Goal: Information Seeking & Learning: Find specific fact

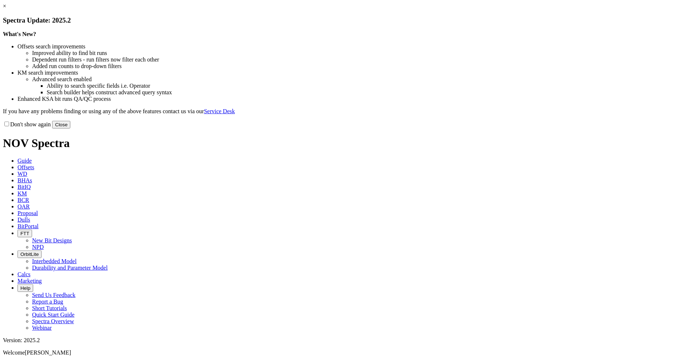
click at [70, 129] on button "Close" at bounding box center [61, 125] width 18 height 8
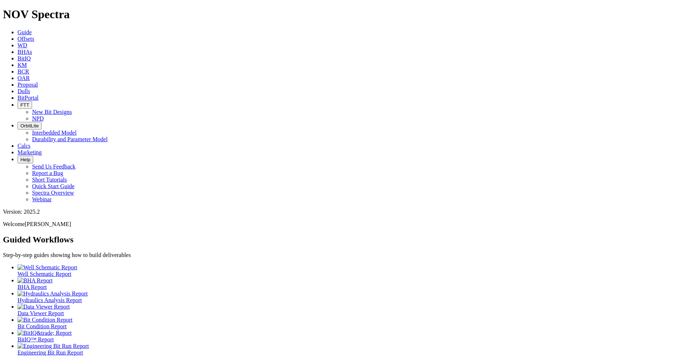
click at [34, 36] on span "Offsets" at bounding box center [25, 39] width 17 height 6
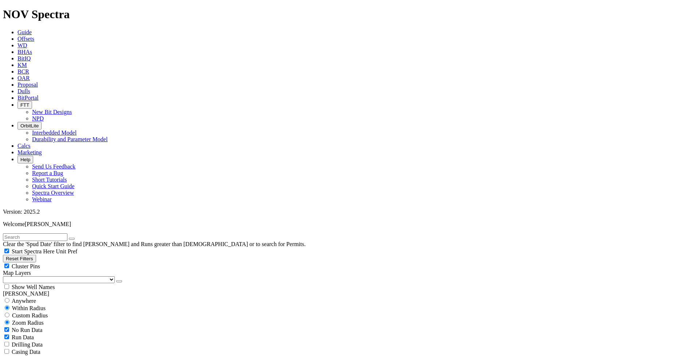
click at [67, 233] on input "text" at bounding box center [35, 237] width 64 height 8
type input "[PERSON_NAME] 1h"
click at [76, 238] on button "submit" at bounding box center [79, 239] width 6 height 2
click at [9, 298] on input "radio" at bounding box center [7, 300] width 5 height 5
radio input "true"
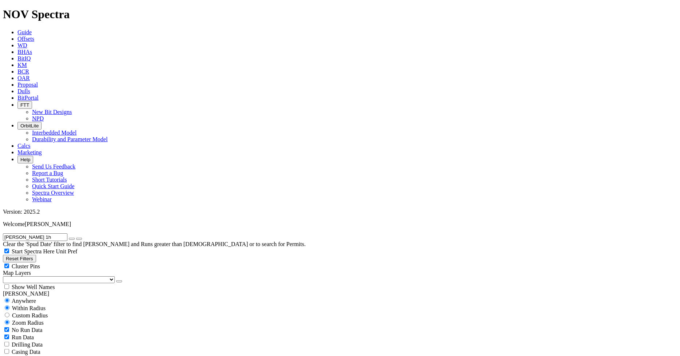
radio input "false"
radio input "true"
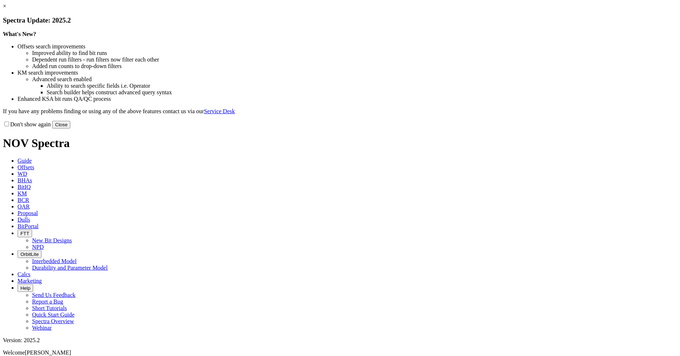
drag, startPoint x: 483, startPoint y: 197, endPoint x: 476, endPoint y: 188, distance: 11.2
click at [70, 129] on button "Close" at bounding box center [61, 125] width 18 height 8
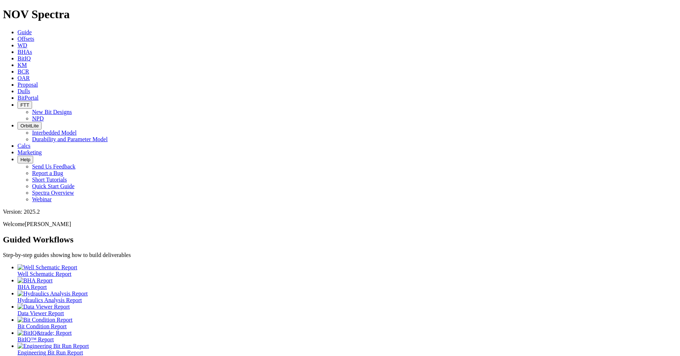
click at [34, 36] on span "Offsets" at bounding box center [25, 39] width 17 height 6
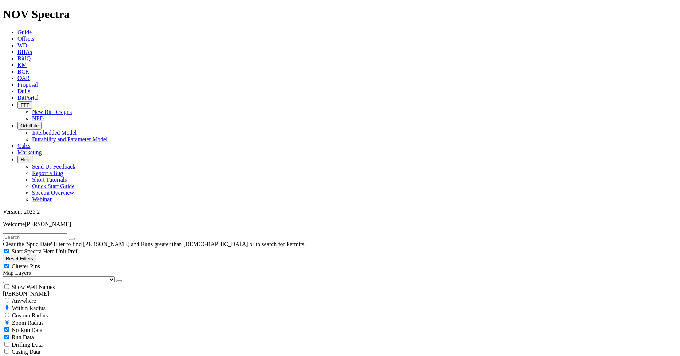
click at [56, 233] on input "text" at bounding box center [35, 237] width 64 height 8
type input "A320573"
click at [76, 238] on button "submit" at bounding box center [79, 239] width 6 height 2
click at [9, 298] on input "radio" at bounding box center [7, 300] width 5 height 5
radio input "true"
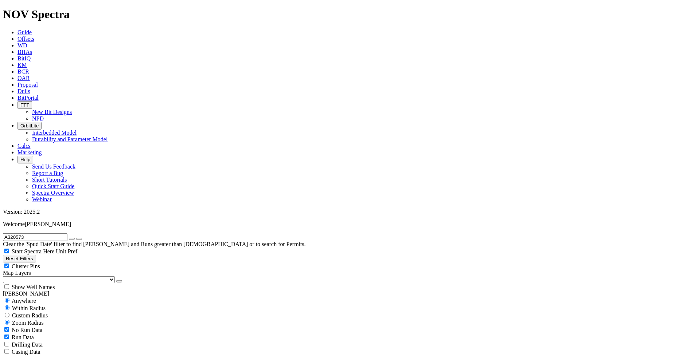
radio input "false"
radio input "true"
click at [74, 283] on div "Show Well Names" at bounding box center [340, 286] width 674 height 7
checkbox input "true"
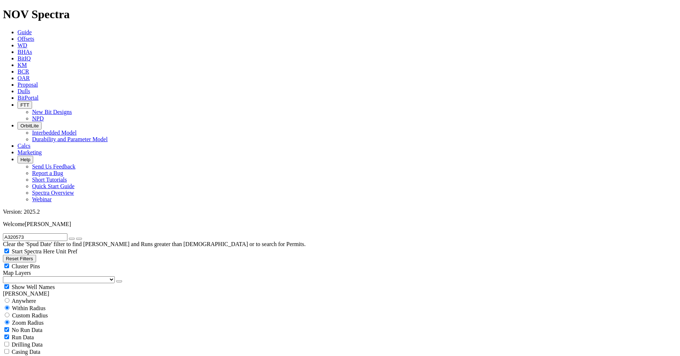
click at [73, 263] on div "Cluster Pins" at bounding box center [340, 266] width 674 height 7
checkbox input "false"
